Goal: Task Accomplishment & Management: Complete application form

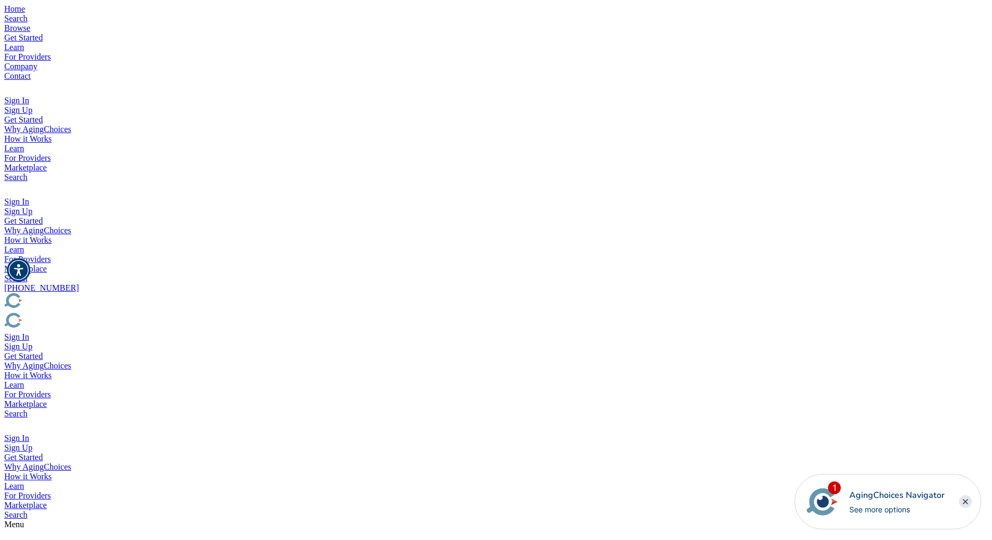
type input "Bunson"
type input "Burner"
type input "bunson@burner.com"
type input "Appleton"
type input "WI"
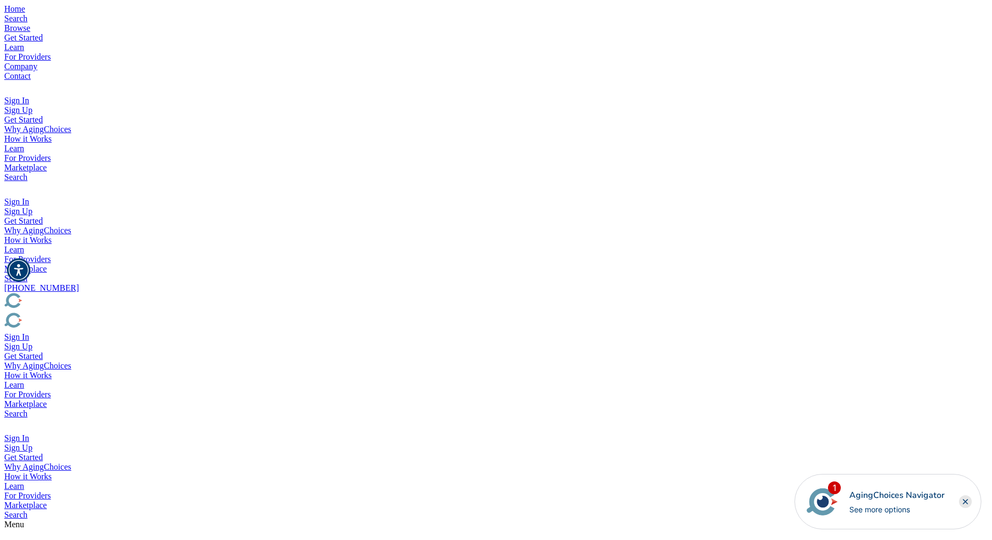
drag, startPoint x: 391, startPoint y: 277, endPoint x: 404, endPoint y: 286, distance: 16.4
drag, startPoint x: 470, startPoint y: 152, endPoint x: 416, endPoint y: 141, distance: 55.4
type input "Brad"
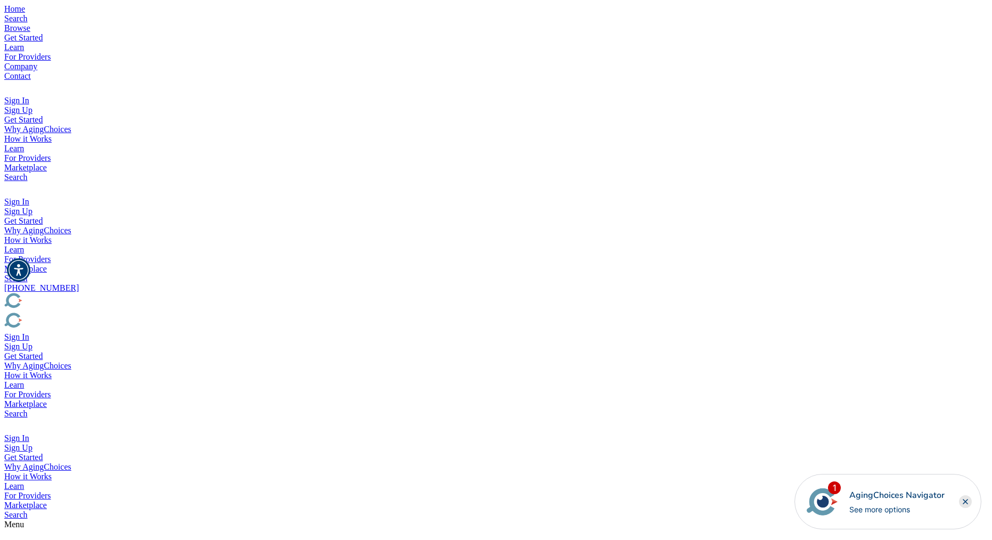
type input "Tester"
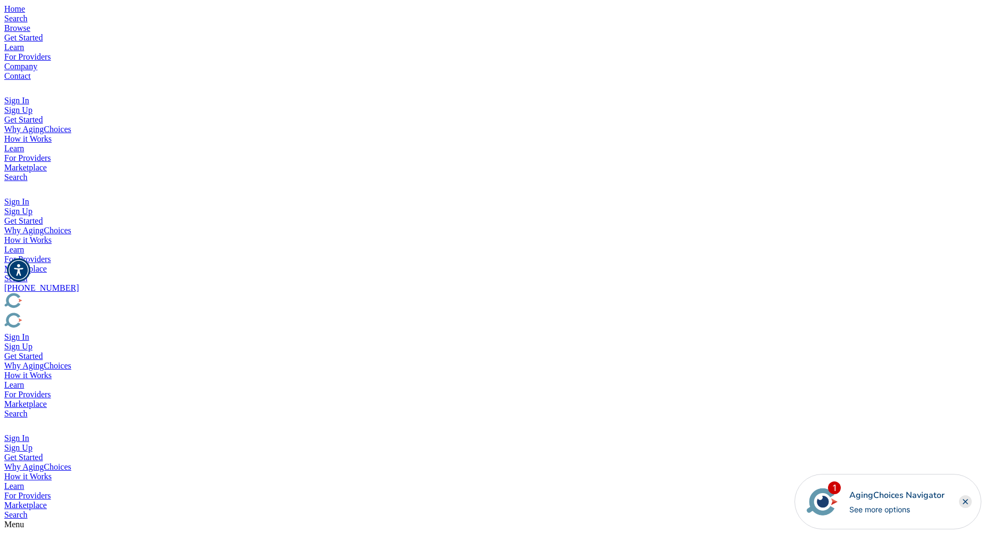
type input "brad@tester.com"
type input "43457"
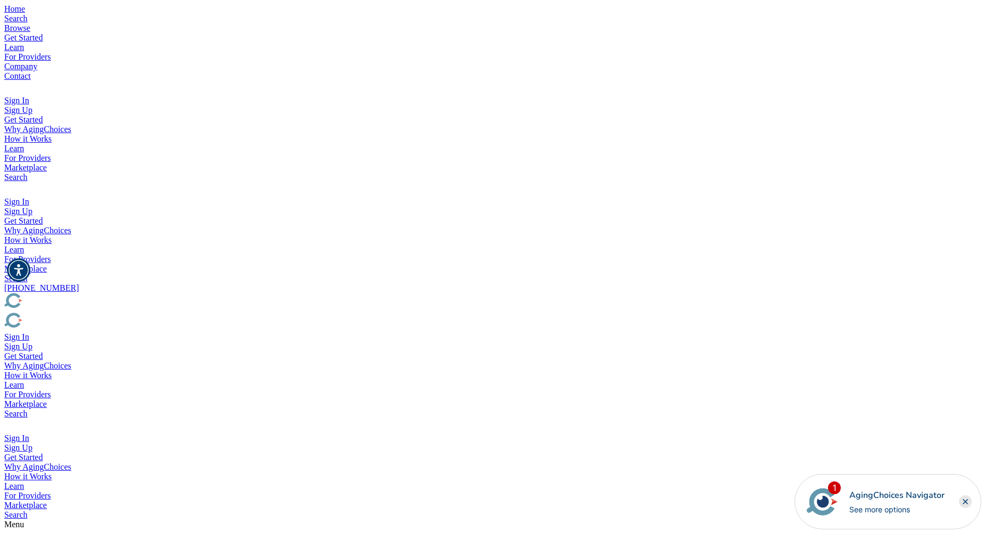
type input "999-438-3498"
drag, startPoint x: 622, startPoint y: 356, endPoint x: 345, endPoint y: 307, distance: 281.5
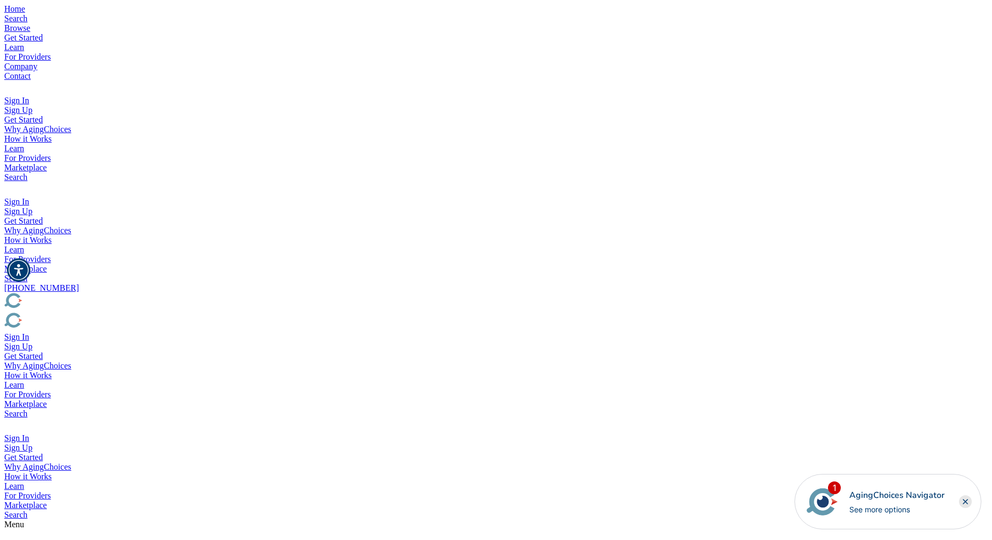
type textarea "test message"
type input "brad@tester2.com"
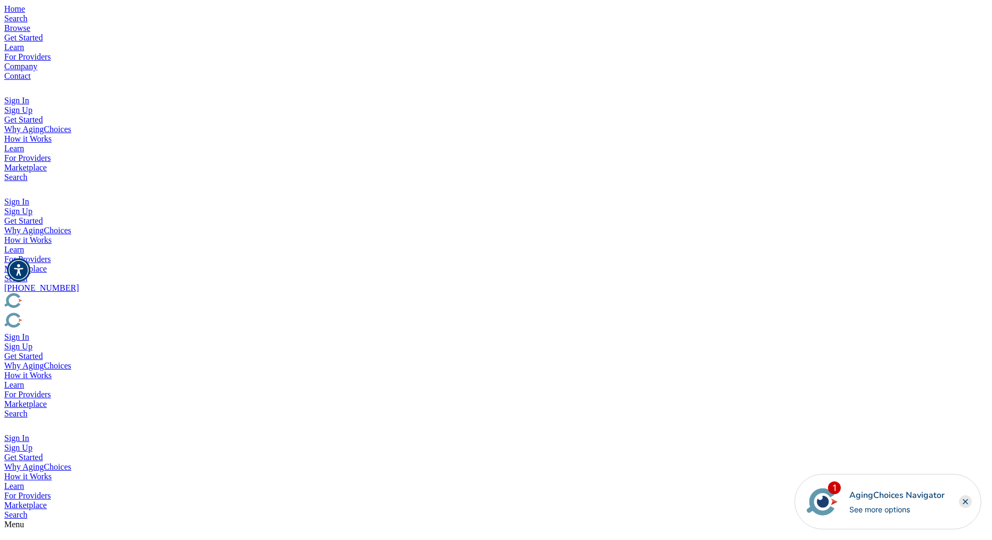
type input "asdf"
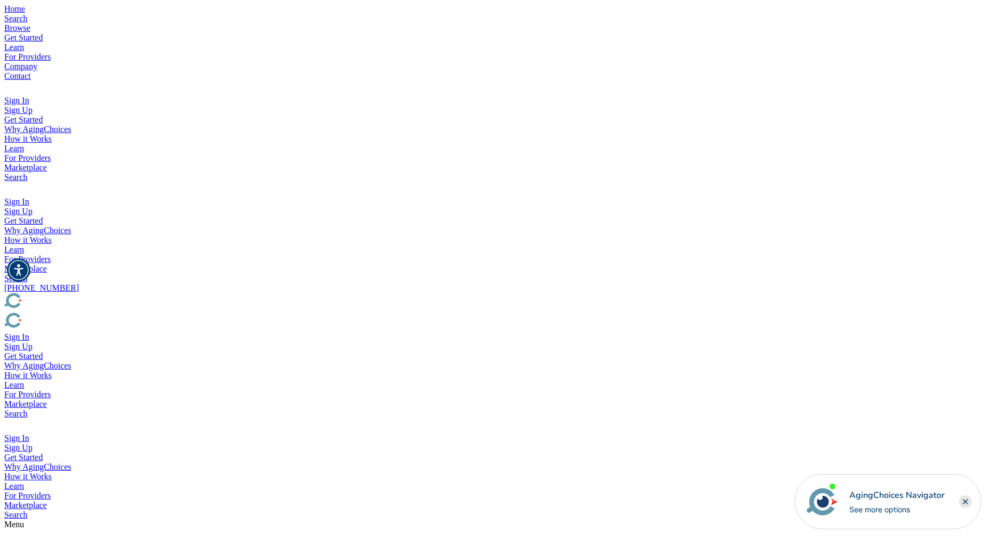
type input "asdf"
drag, startPoint x: 513, startPoint y: 119, endPoint x: 461, endPoint y: 185, distance: 84.2
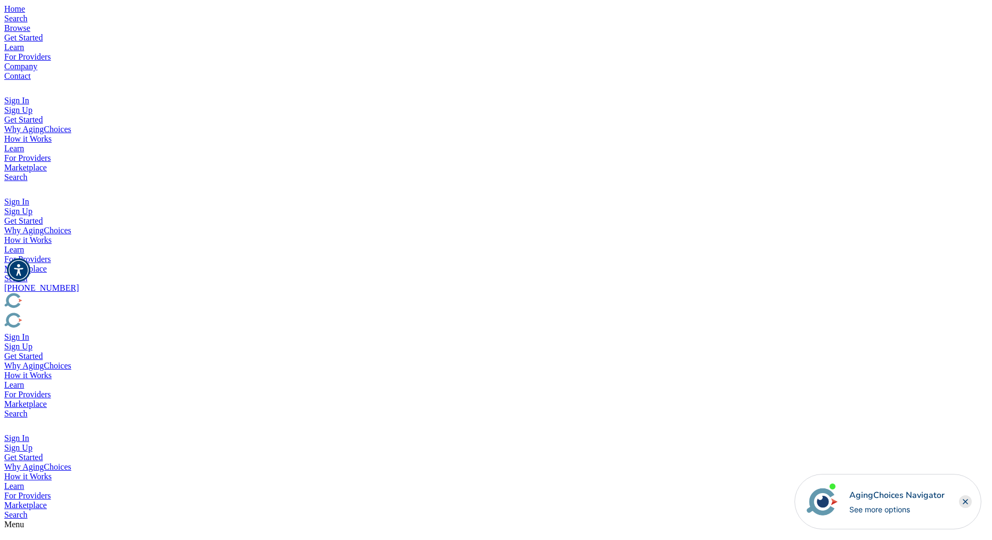
type input "sadf@asedf.com"
type input "Madijson"
type input "WI"
type input "34930"
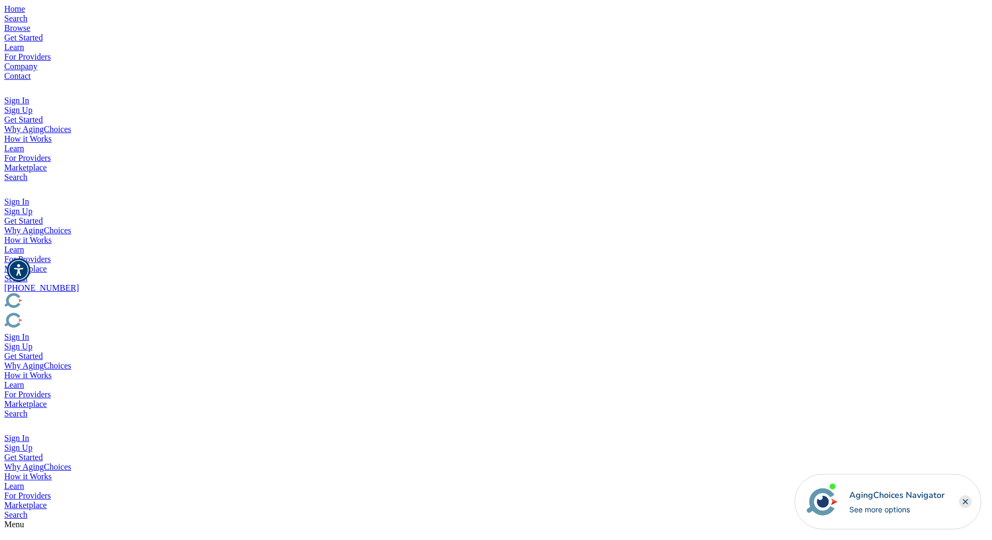
type input "9309999999"
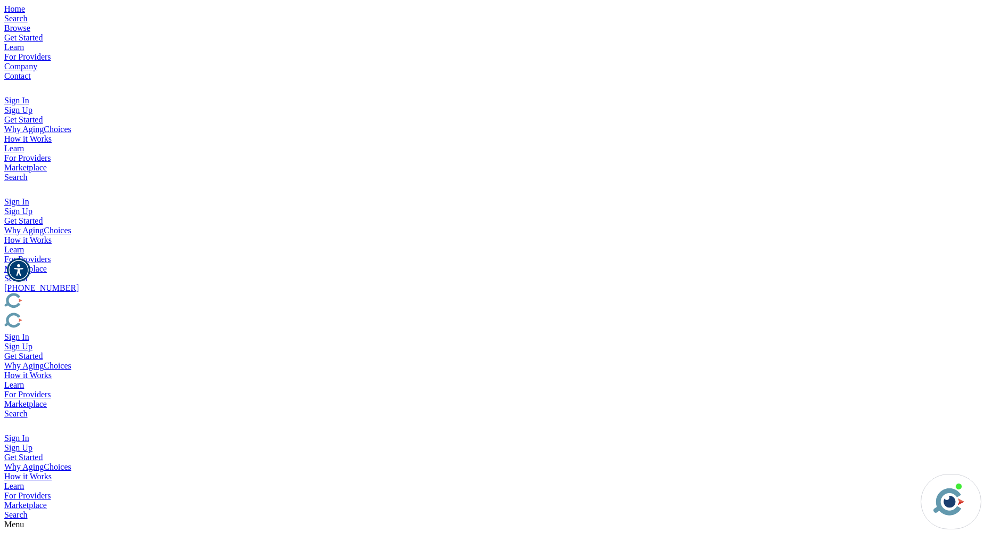
type input "sadfsda"
type input "asdfsdaf"
drag, startPoint x: 443, startPoint y: 224, endPoint x: 452, endPoint y: 219, distance: 10.5
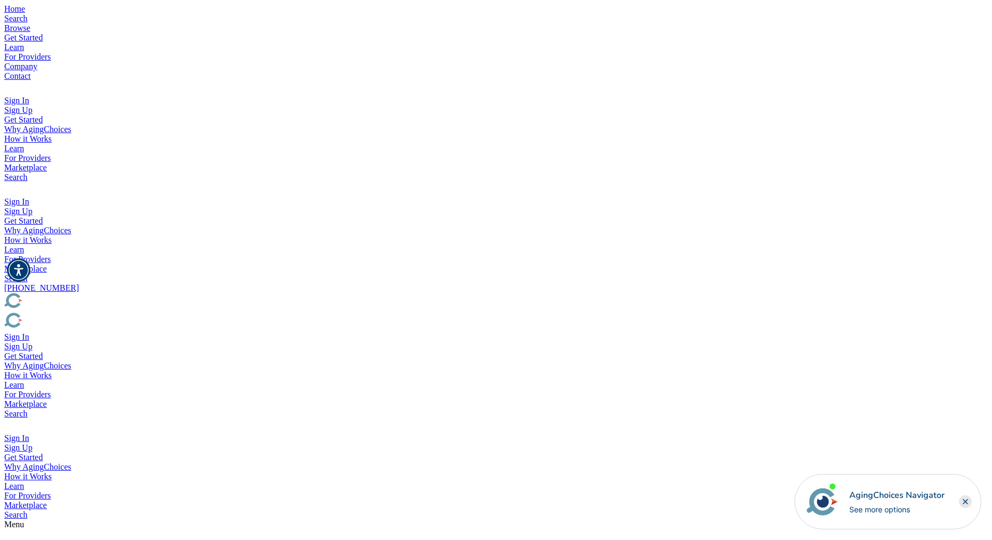
drag, startPoint x: 455, startPoint y: 216, endPoint x: 459, endPoint y: 211, distance: 6.4
type input "2qwer@sdfklj.com"
type input "City"
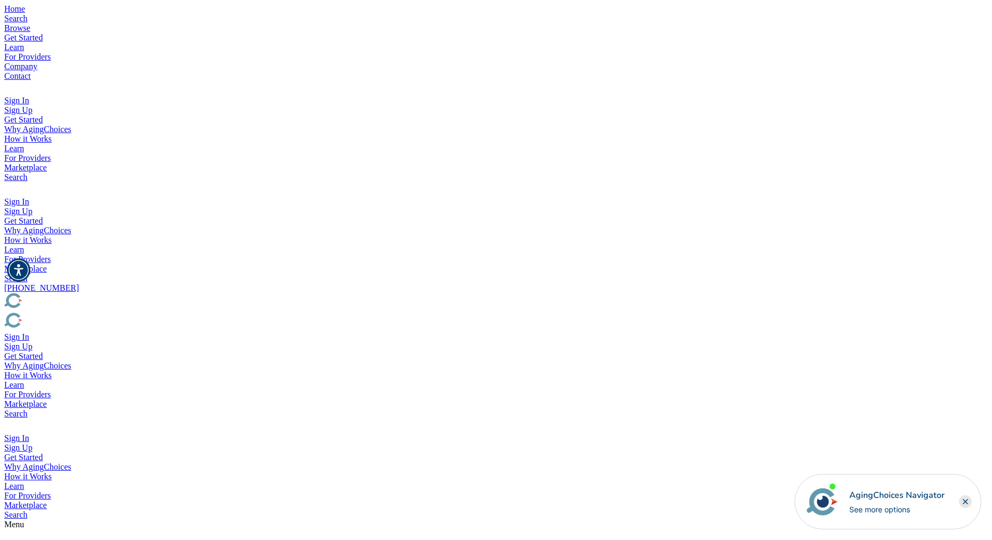
type input "W"
type input "State"
type input "Zip"
type input "9999999999"
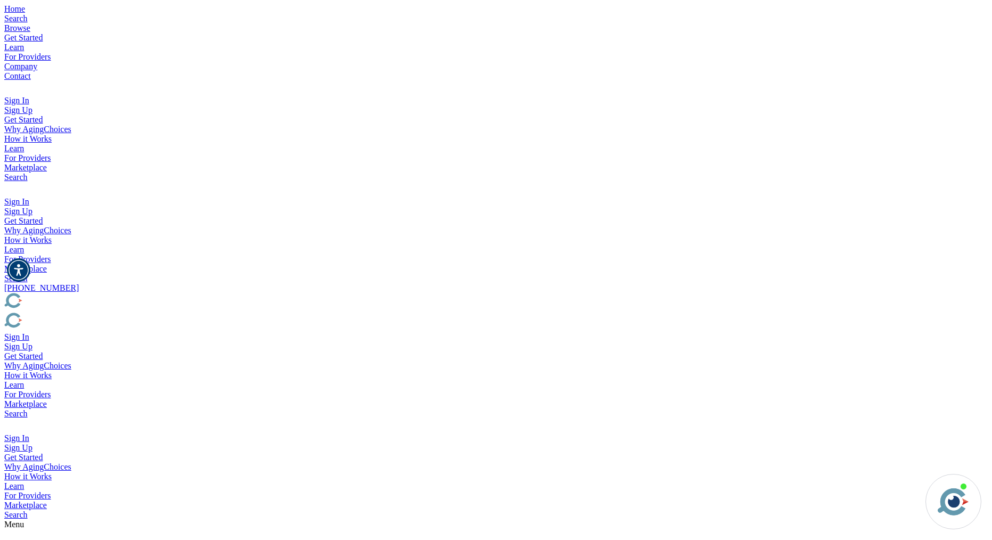
drag, startPoint x: 487, startPoint y: 150, endPoint x: 351, endPoint y: 133, distance: 136.8
type input "Brad"
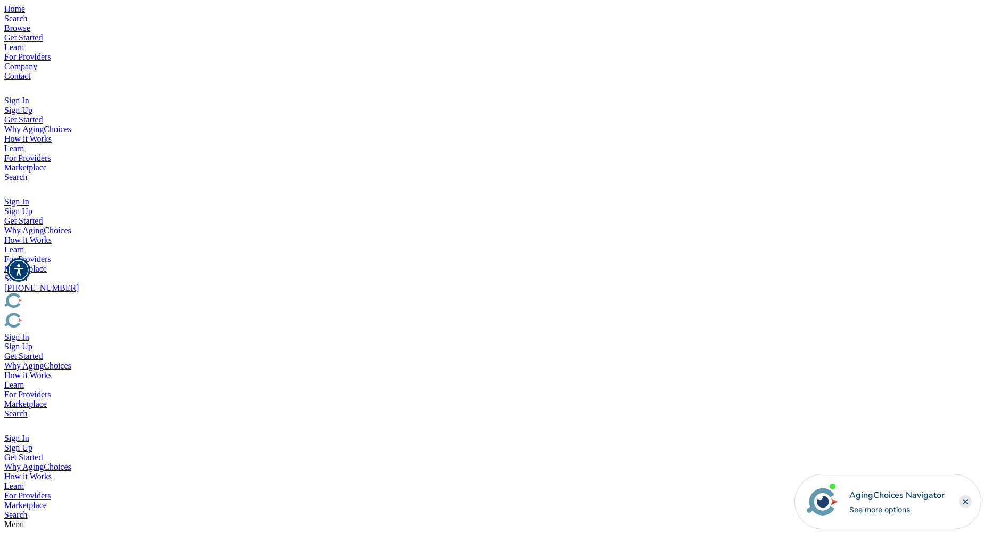
type input "Tester"
type input "brad@tester3.com"
type input "Appleton"
type input "wi"
type input "39830"
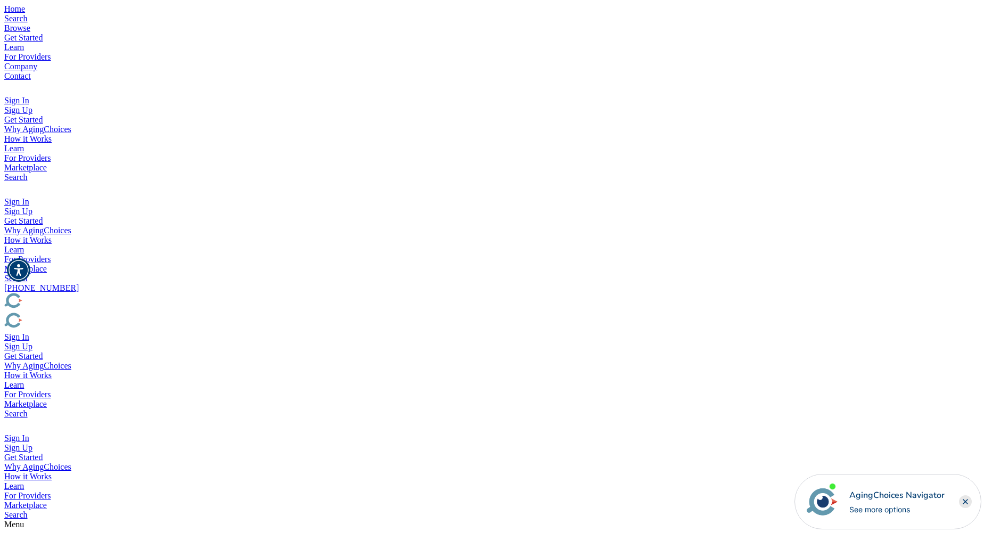
drag, startPoint x: 525, startPoint y: 332, endPoint x: 439, endPoint y: 317, distance: 88.1
type input "9999019999"
